Goal: Task Accomplishment & Management: Use online tool/utility

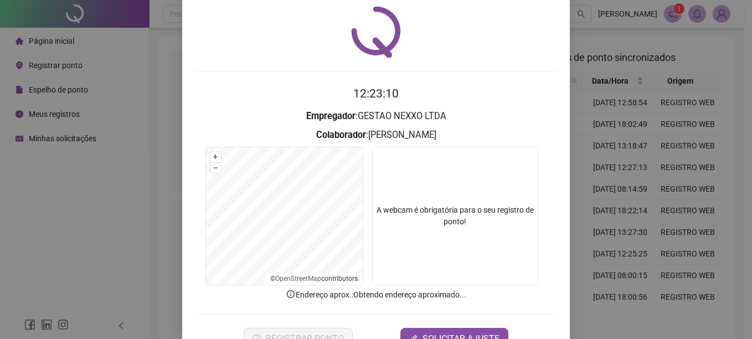
scroll to position [69, 0]
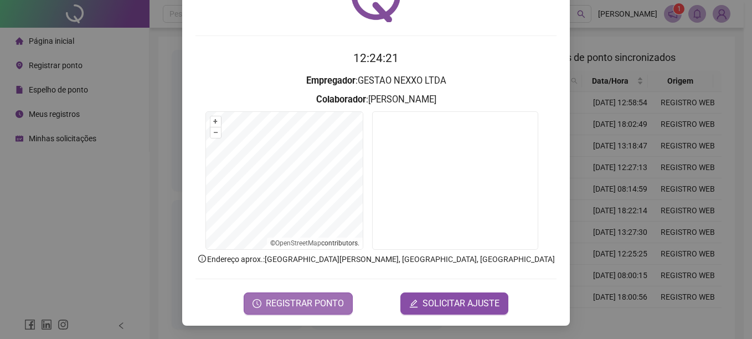
click at [290, 307] on span "REGISTRAR PONTO" at bounding box center [305, 303] width 78 height 13
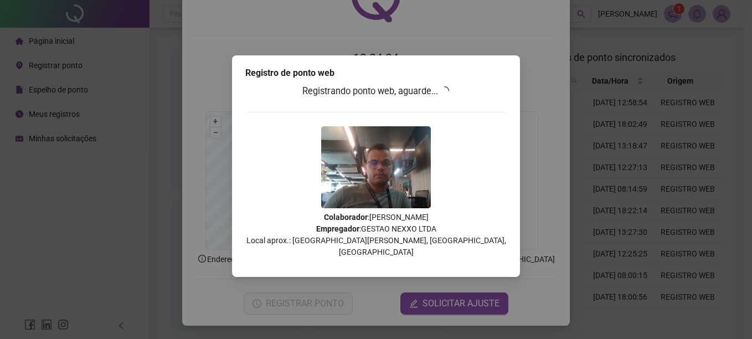
click at [92, 226] on div "Registro de ponto web Registrando ponto web, aguarde... Colaborador : MATHEUS A…" at bounding box center [376, 169] width 752 height 339
click at [594, 145] on div "Registro de ponto web Registrando ponto web, aguarde... Colaborador : MATHEUS A…" at bounding box center [376, 169] width 752 height 339
click at [461, 119] on div "Registrando ponto web, aguarde... Colaborador : MATHEUS ALVES DOURADO DE OLIVEI…" at bounding box center [375, 175] width 261 height 182
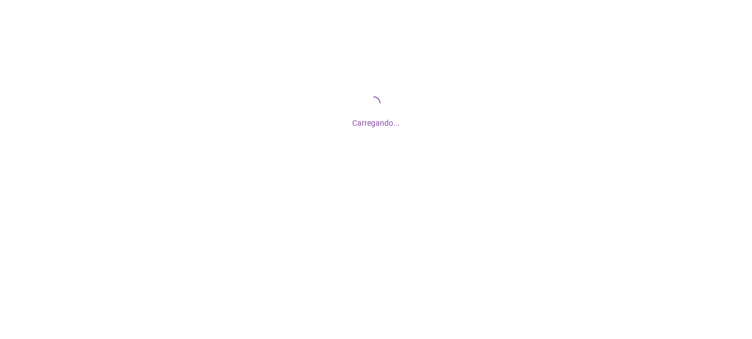
click at [534, 173] on div "Carregando..." at bounding box center [376, 111] width 752 height 222
